Goal: Book appointment/travel/reservation

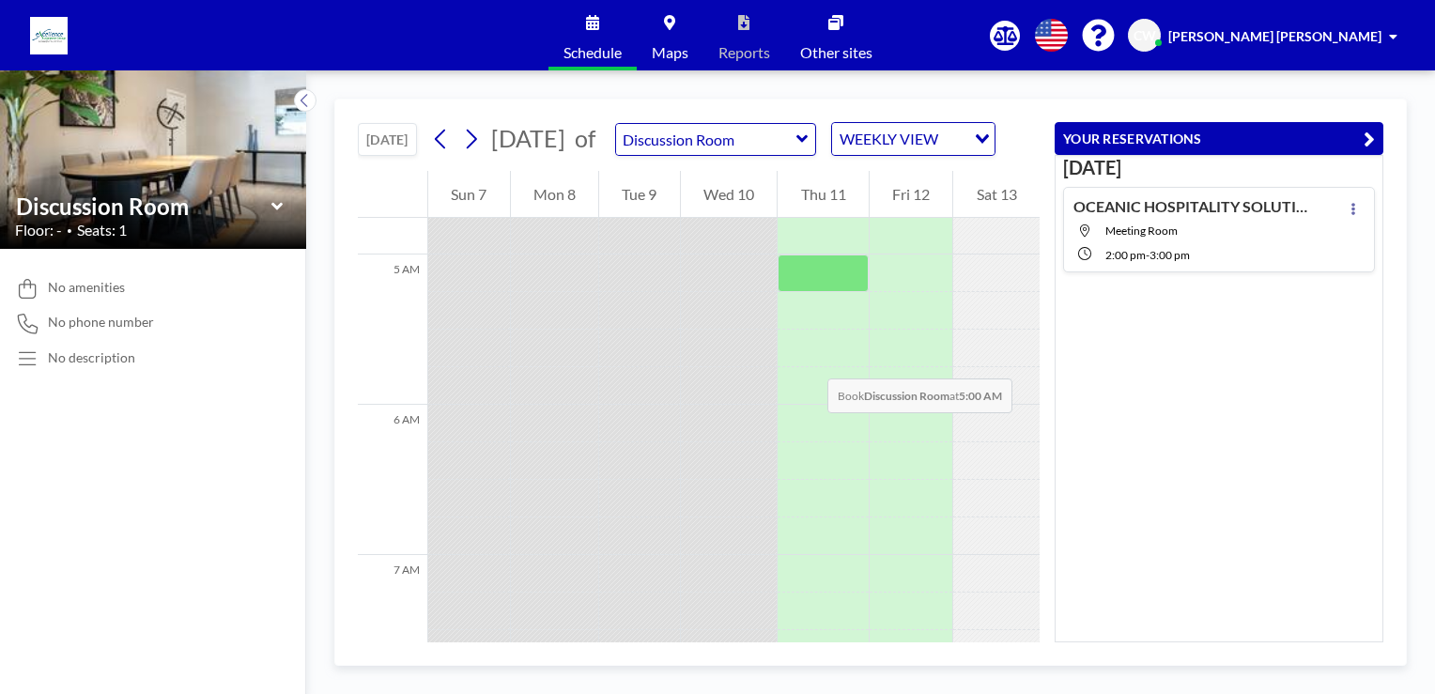
scroll to position [466, 0]
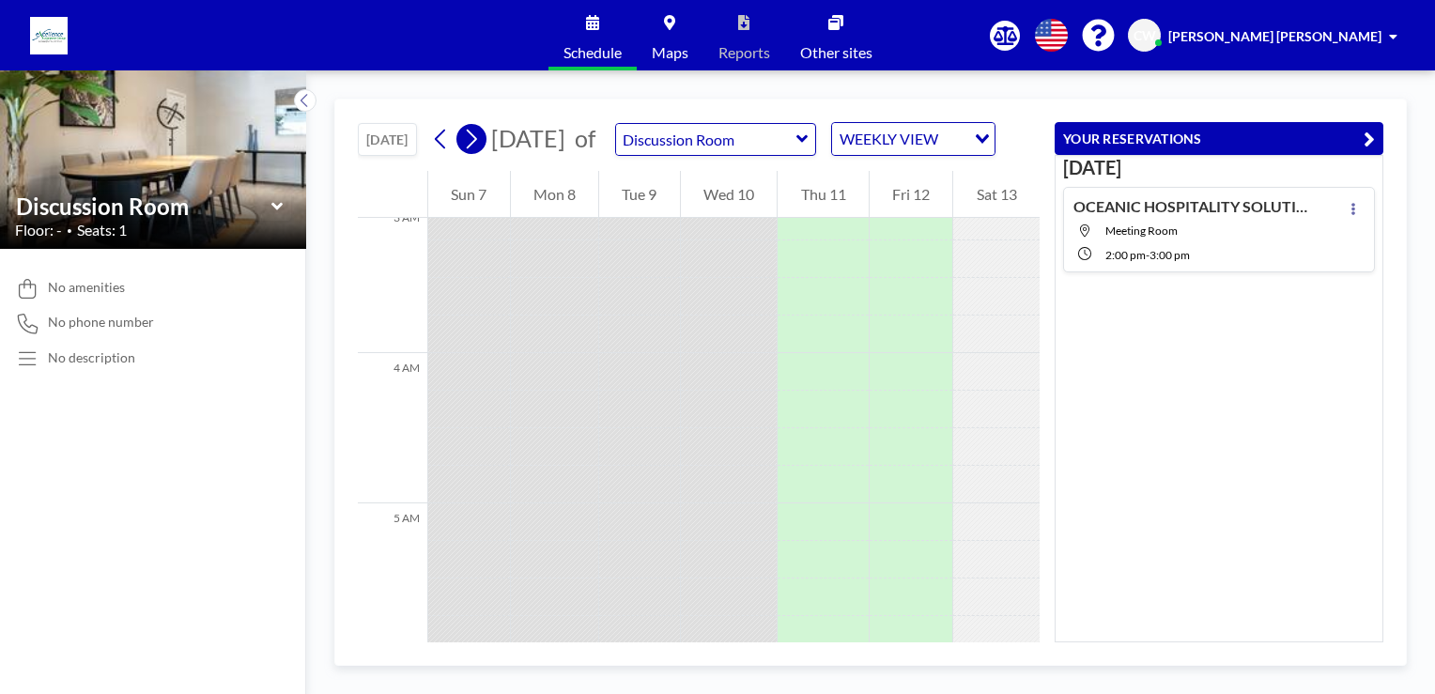
click at [471, 149] on icon at bounding box center [472, 140] width 10 height 20
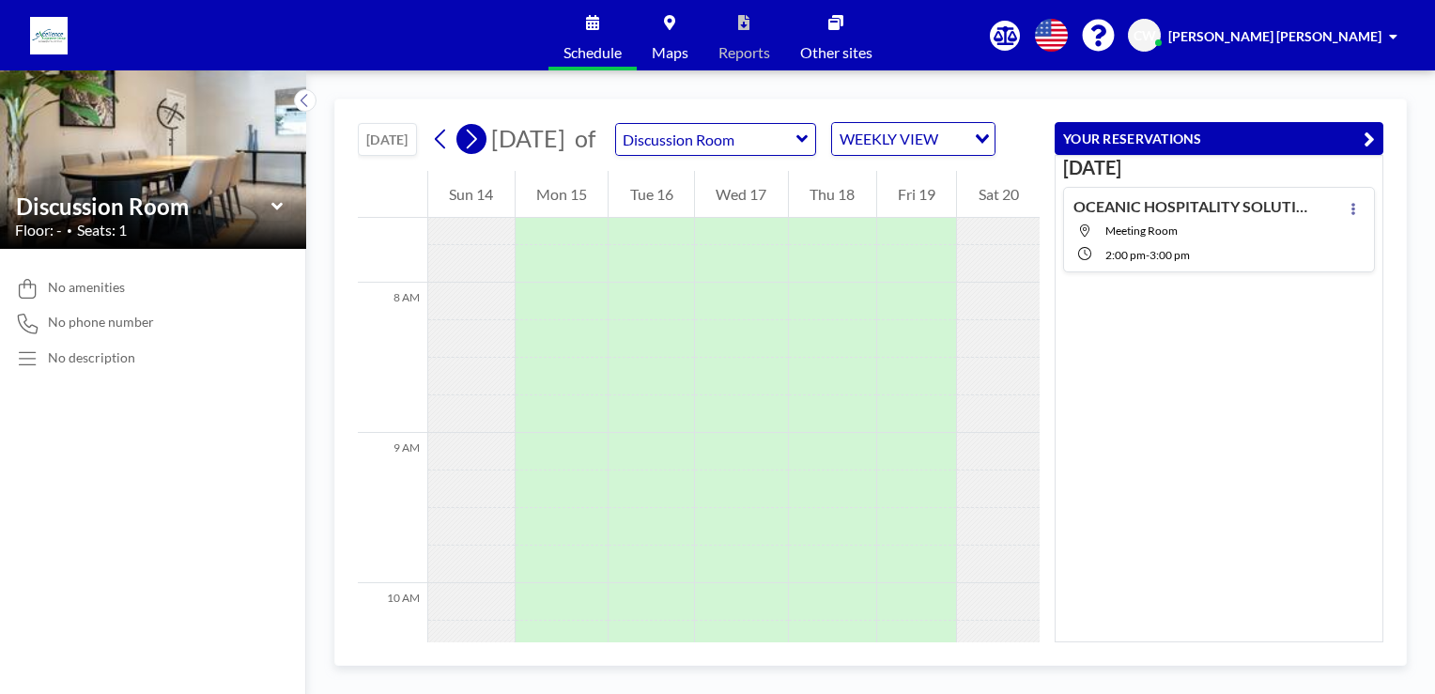
scroll to position [1164, 0]
click at [471, 149] on icon at bounding box center [472, 140] width 10 height 20
click at [443, 153] on icon at bounding box center [441, 139] width 18 height 28
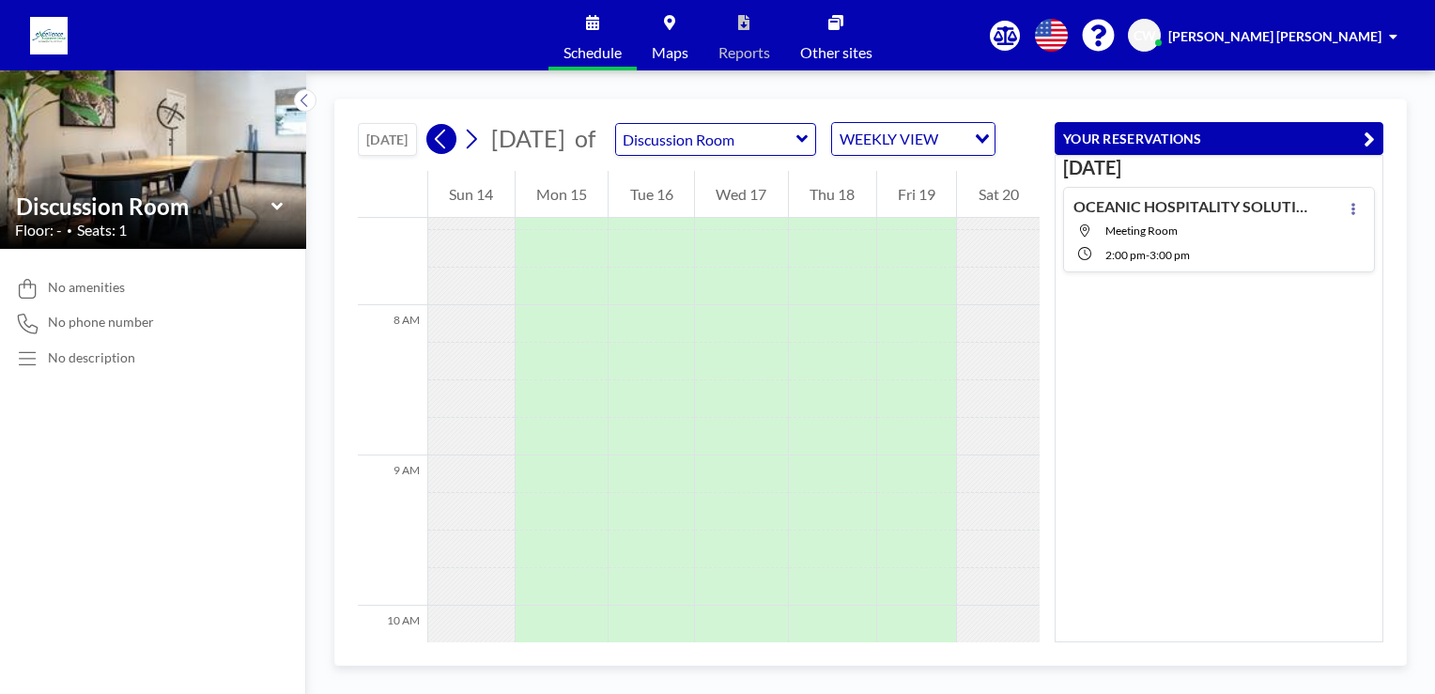
click at [443, 153] on icon at bounding box center [441, 139] width 18 height 28
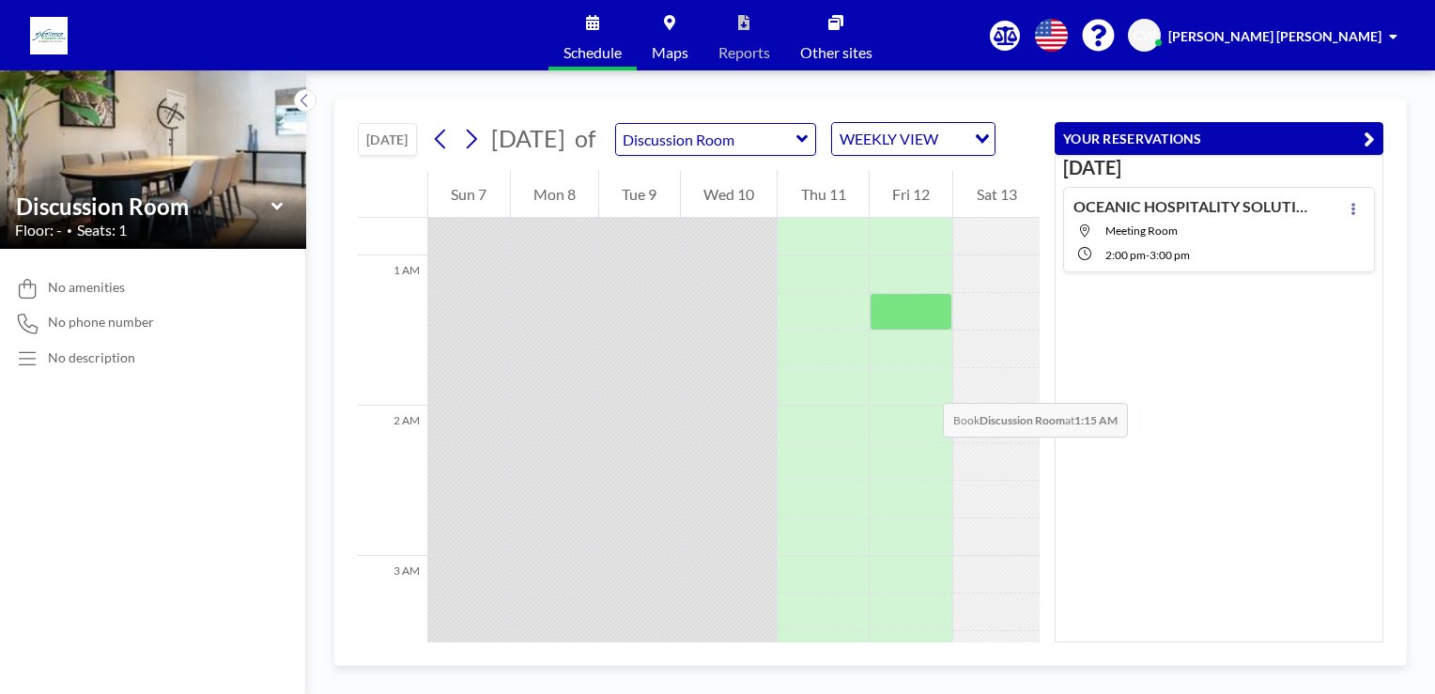
scroll to position [0, 0]
click at [1349, 208] on icon at bounding box center [1353, 209] width 8 height 12
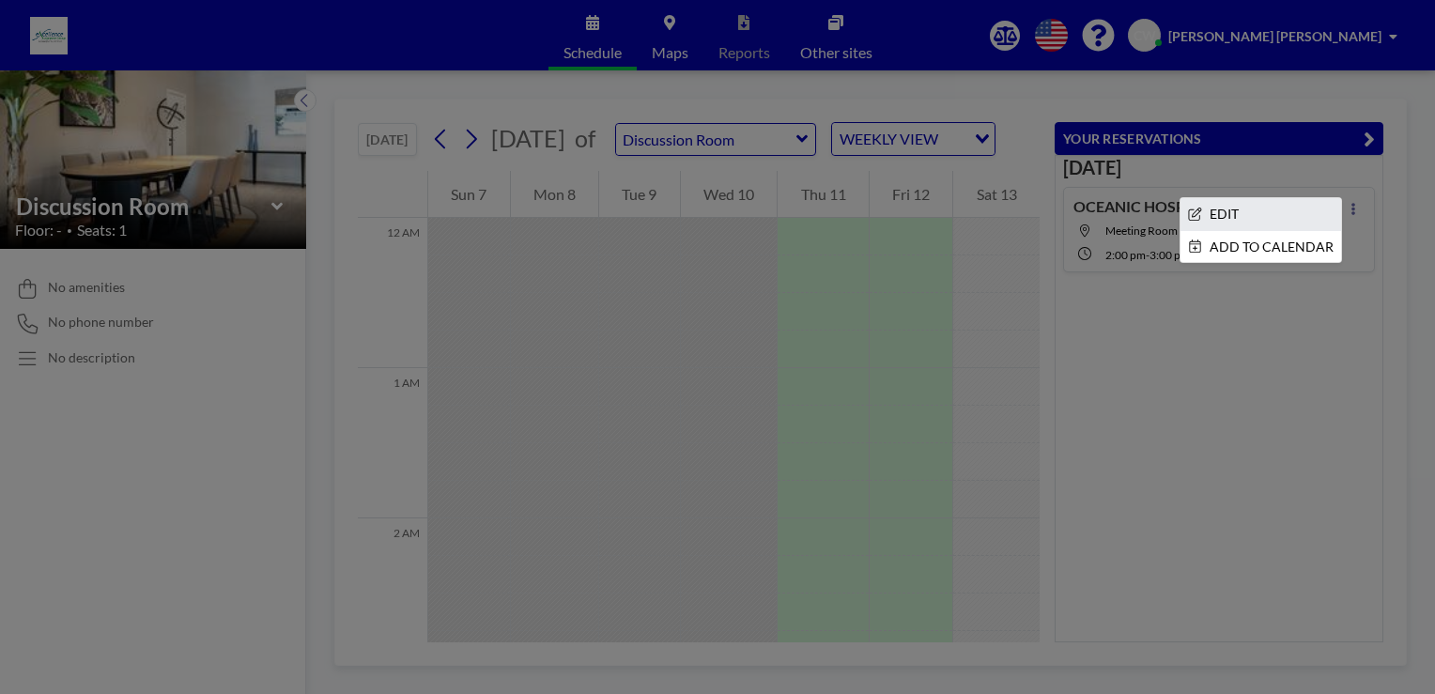
click at [1215, 215] on li "EDIT" at bounding box center [1260, 214] width 161 height 32
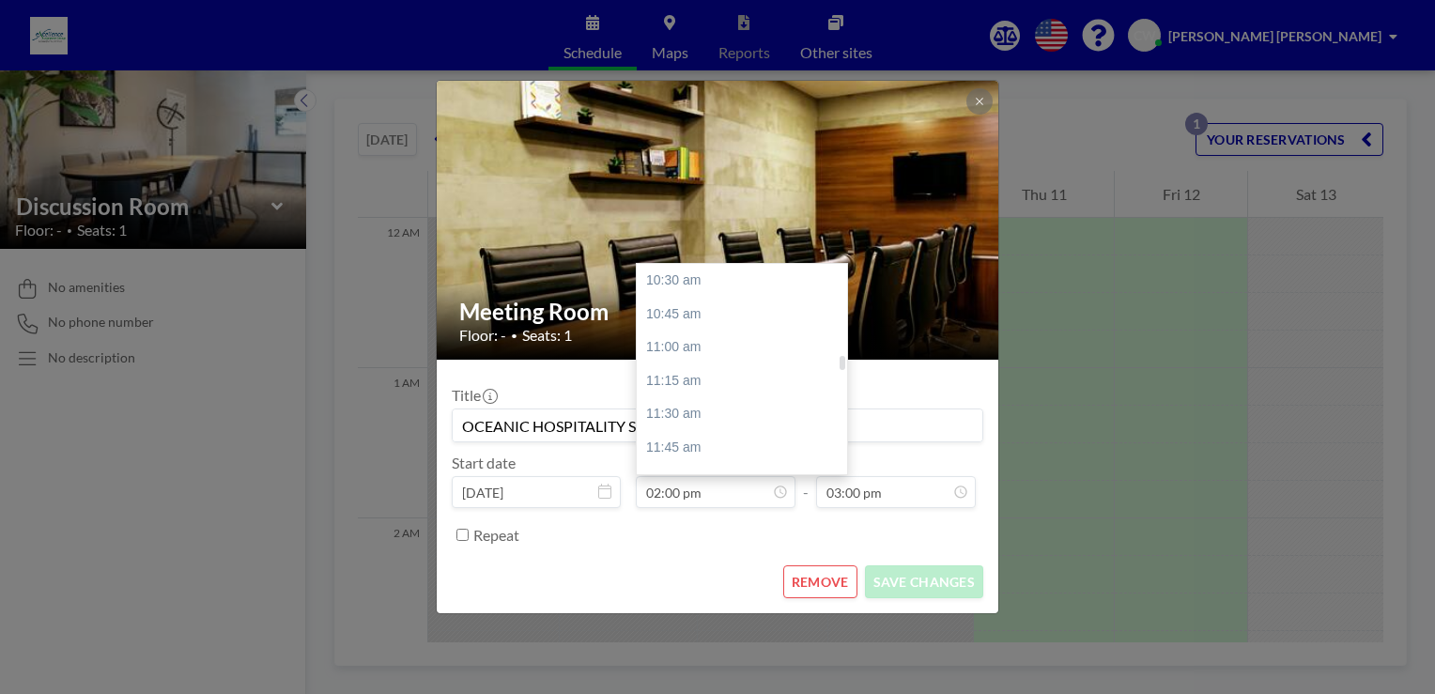
scroll to position [1403, 0]
click at [716, 285] on div "10:30 am" at bounding box center [747, 282] width 220 height 34
type input "10:30 am"
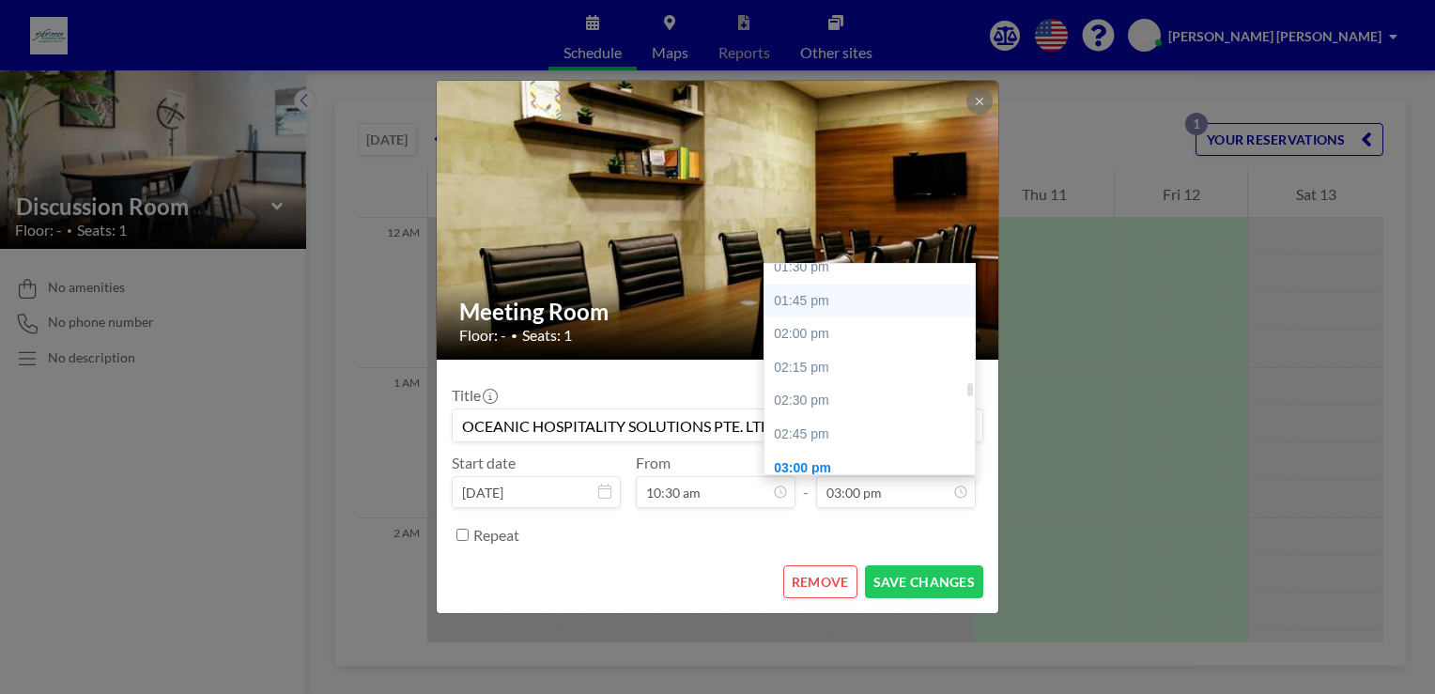
scroll to position [1724, 0]
click at [832, 368] on div "01:30 pm" at bounding box center [874, 362] width 220 height 34
type input "01:30 pm"
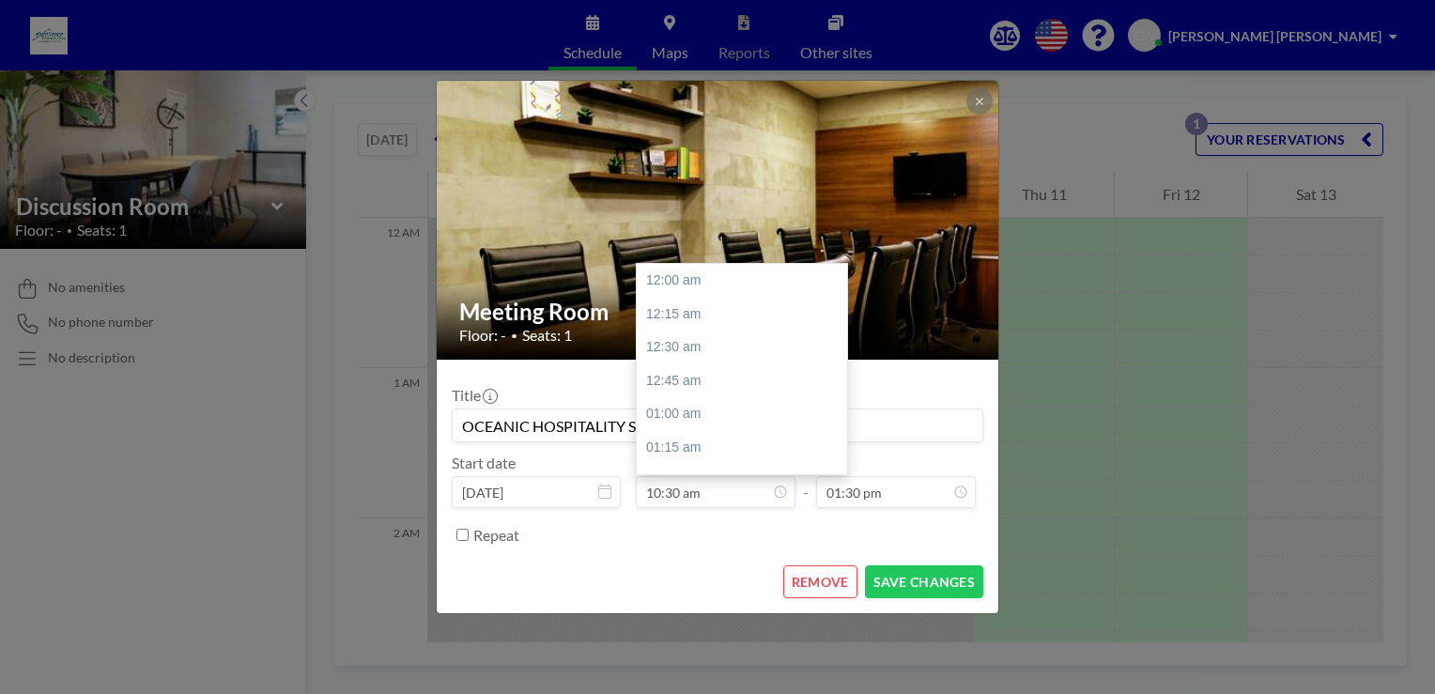
scroll to position [1404, 0]
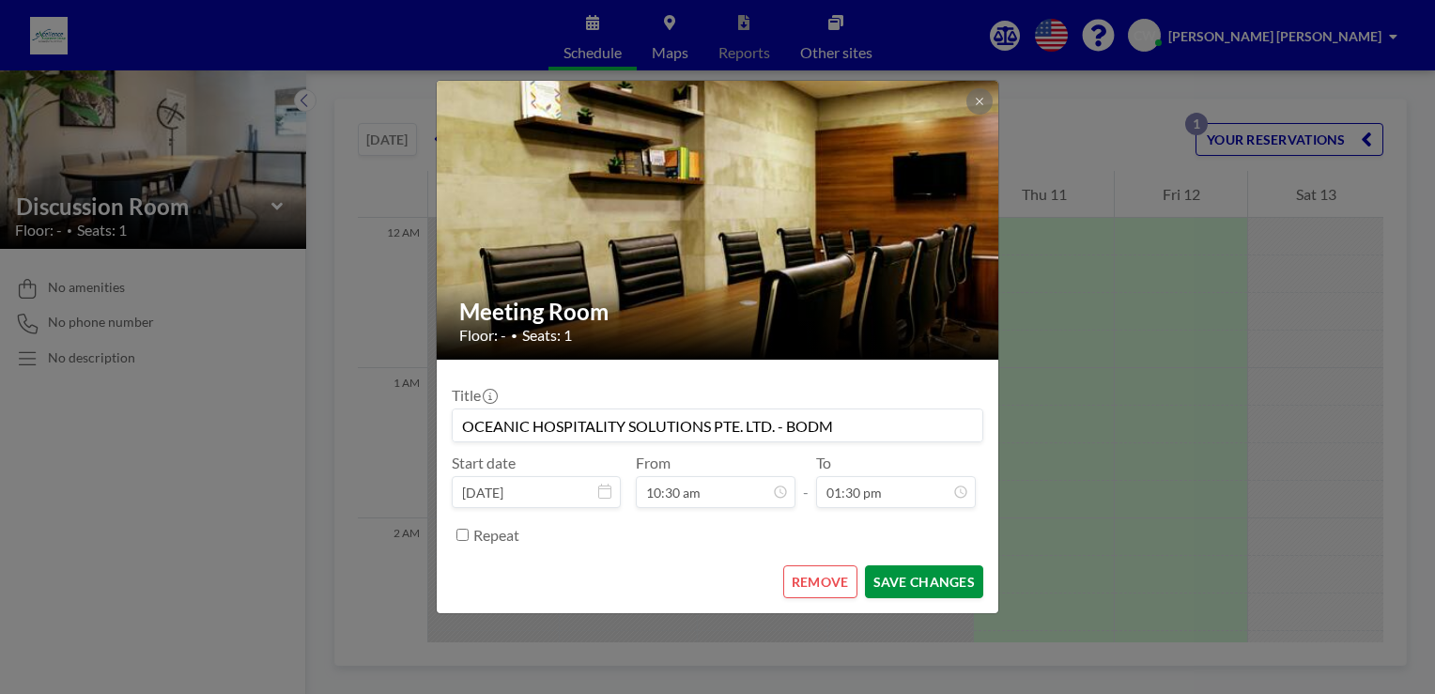
click at [908, 576] on button "SAVE CHANGES" at bounding box center [924, 581] width 118 height 33
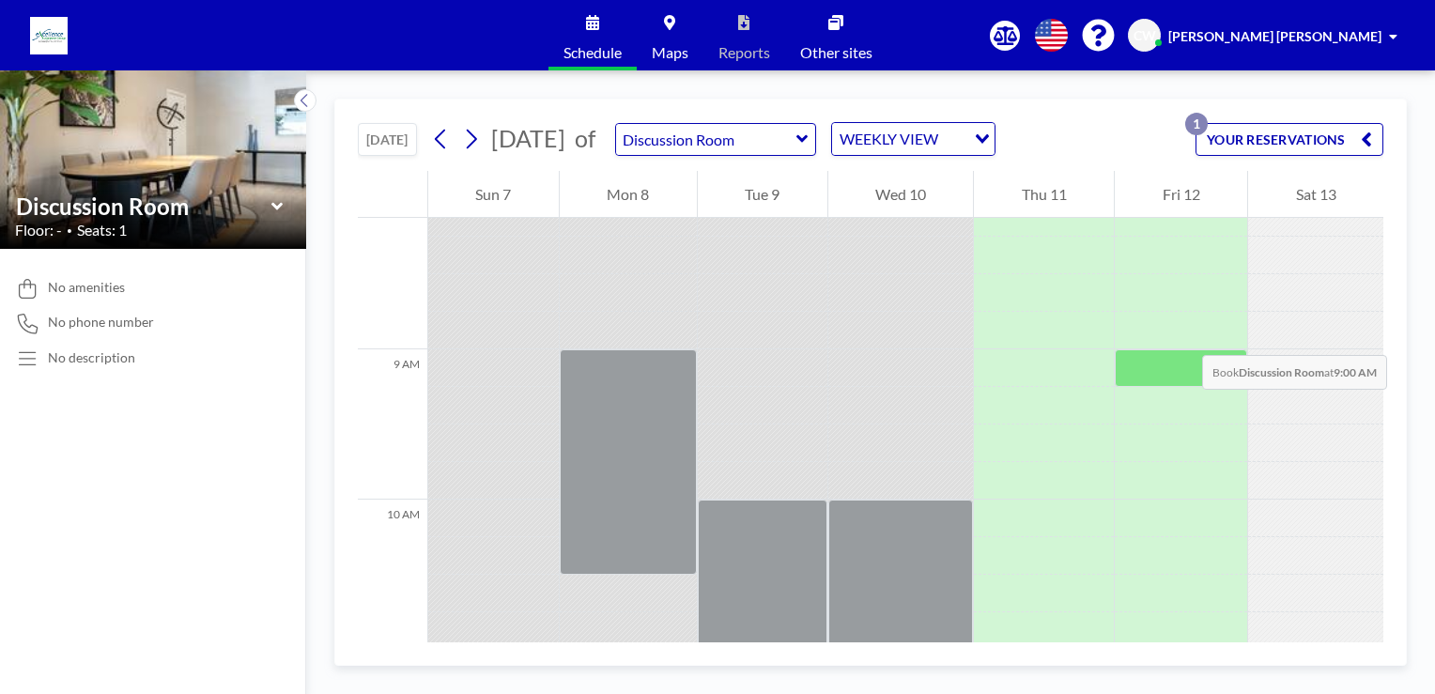
scroll to position [1408, 0]
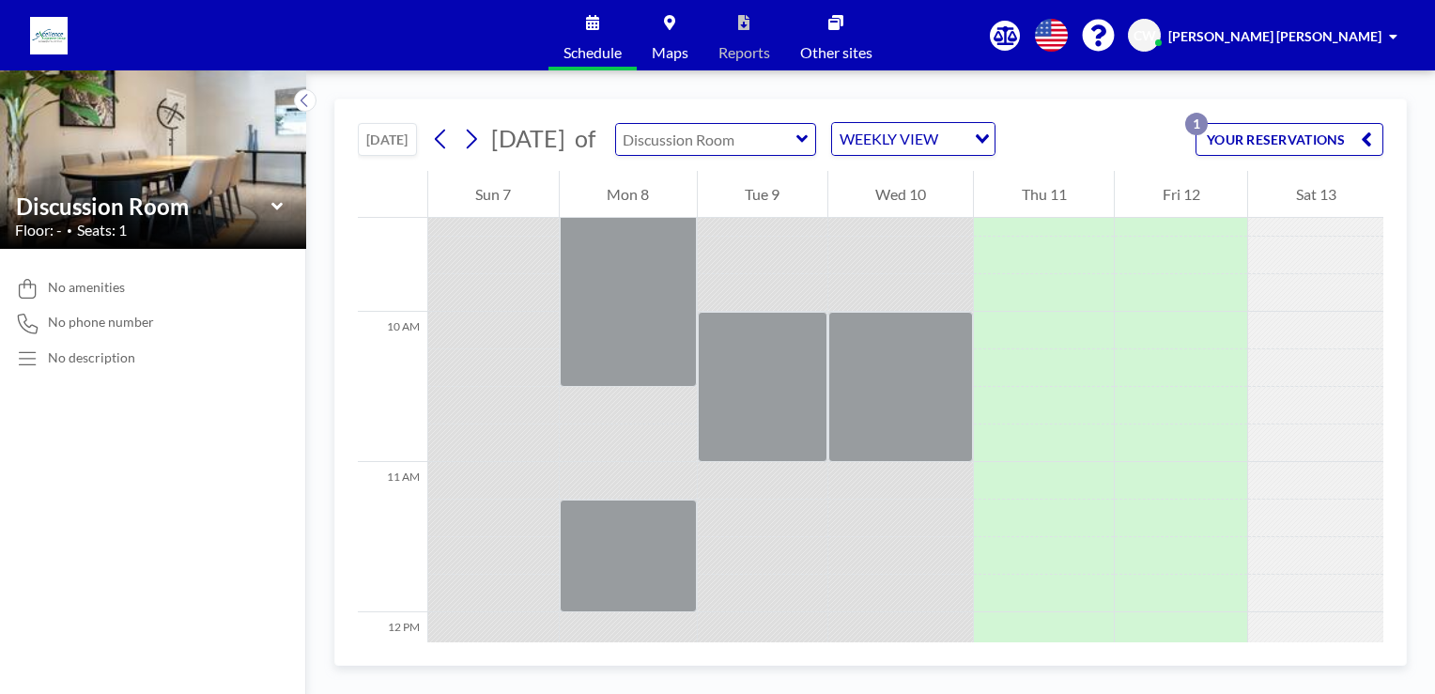
click at [796, 139] on input "text" at bounding box center [706, 139] width 180 height 31
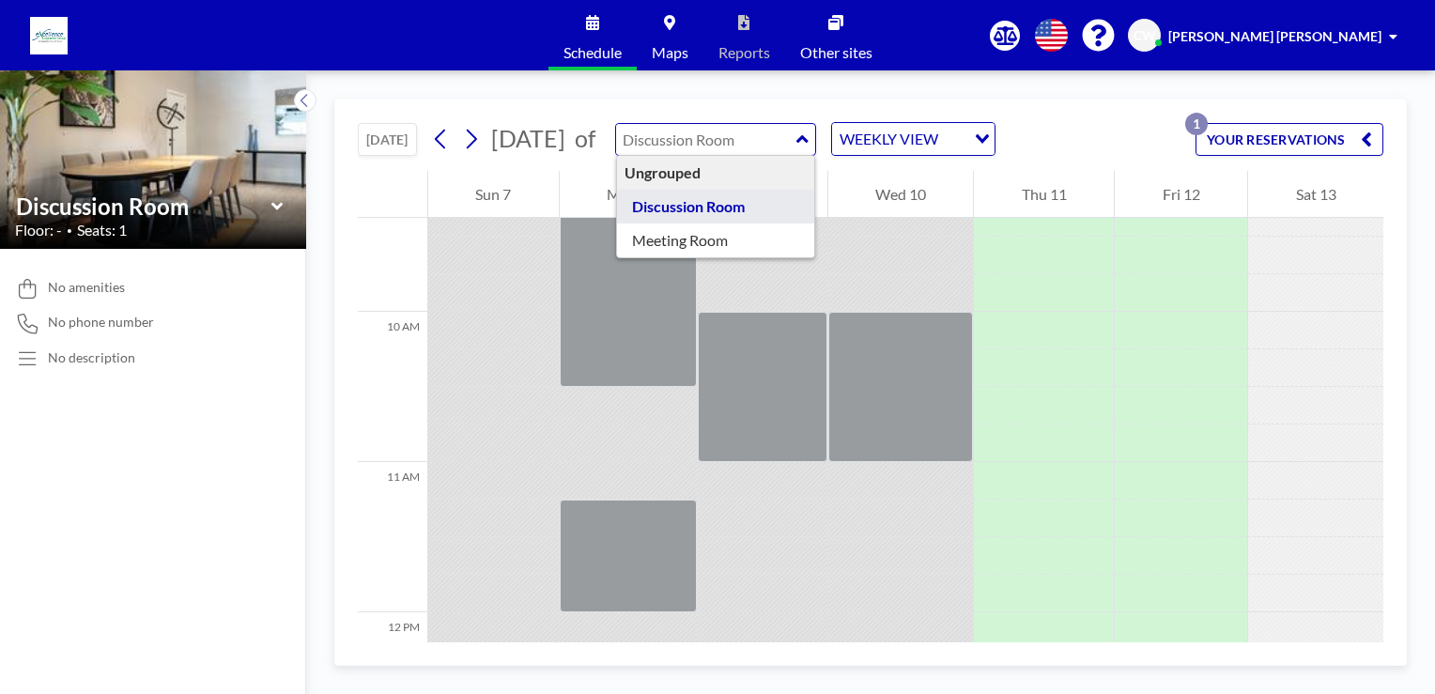
type input "Discussion Room"
click at [1288, 136] on button "YOUR RESERVATIONS 1" at bounding box center [1289, 139] width 188 height 33
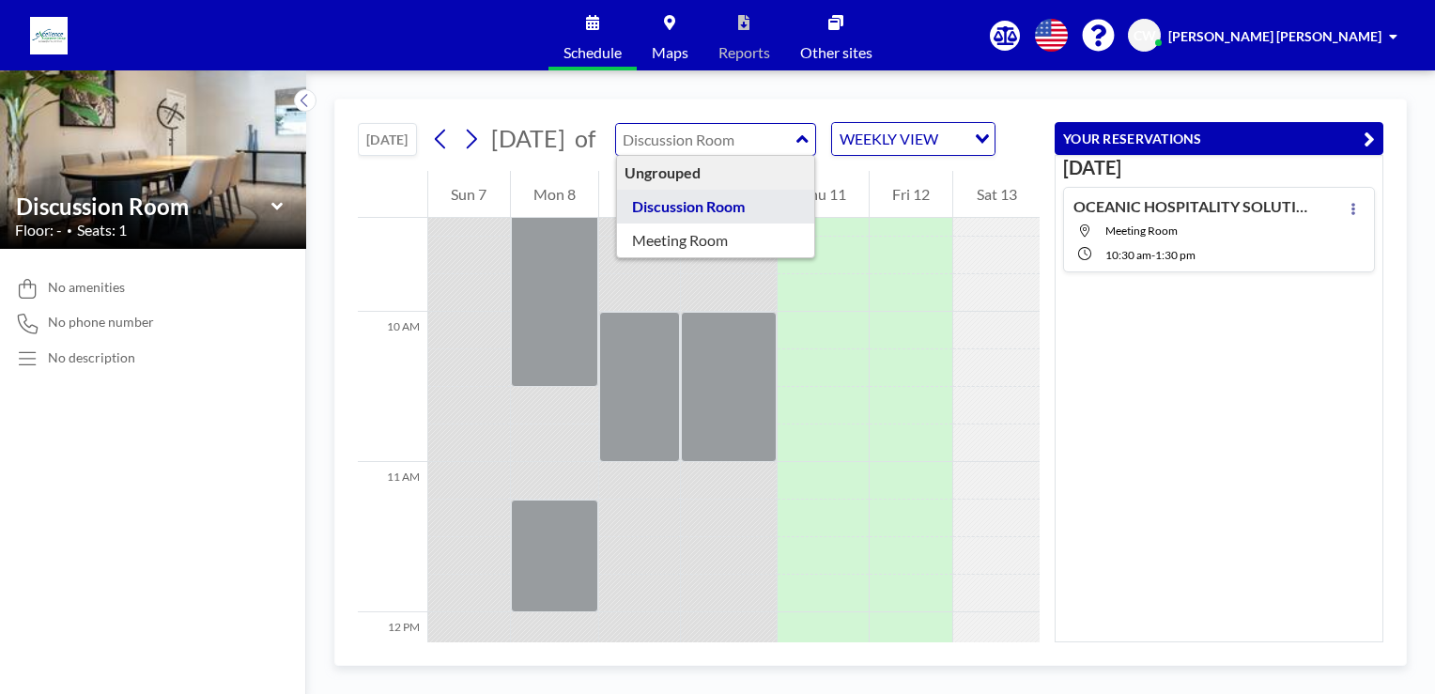
click at [796, 155] on input "text" at bounding box center [706, 139] width 180 height 31
type input "Meeting Room"
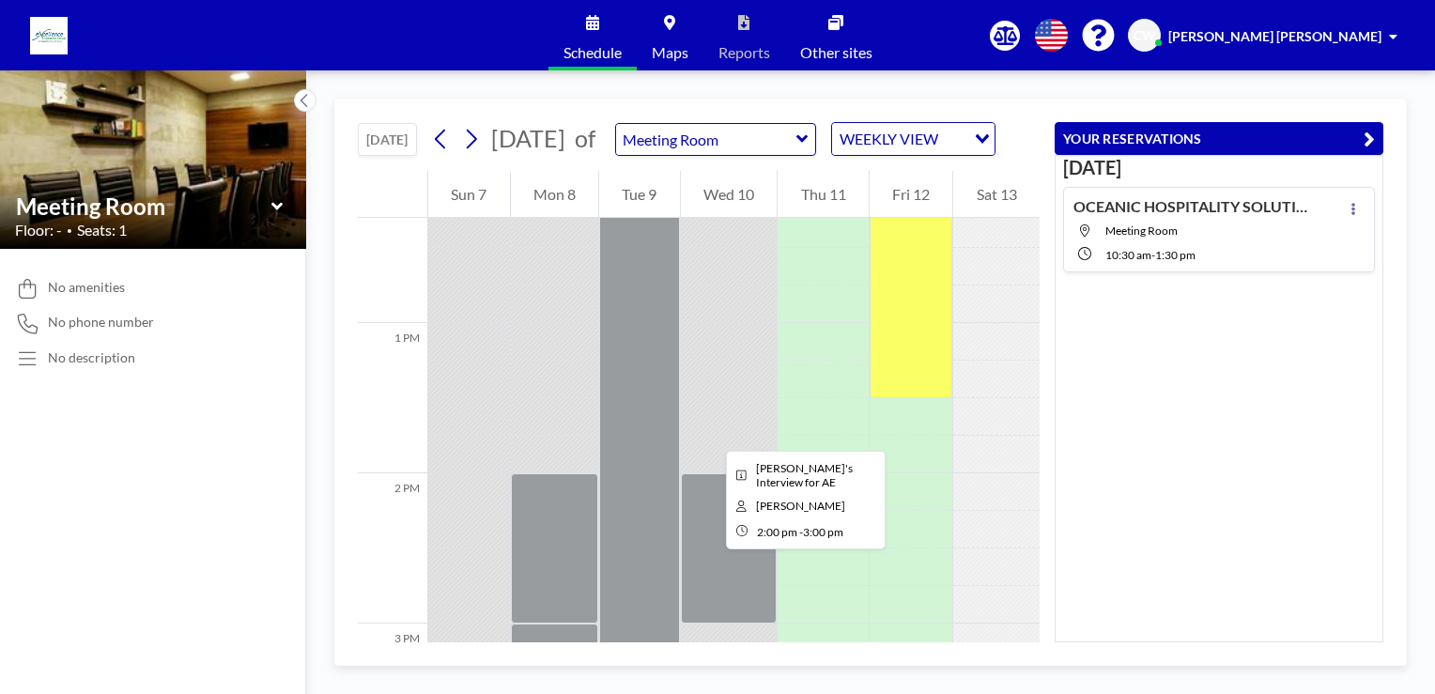
scroll to position [1709, 0]
